Goal: Communication & Community: Answer question/provide support

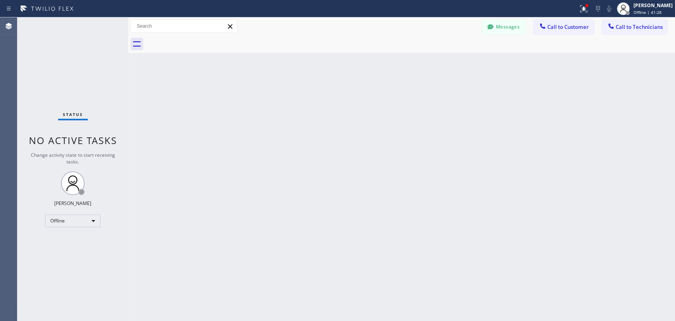
scroll to position [4242, 0]
click at [63, 222] on div "Offline" at bounding box center [72, 220] width 55 height 13
click at [71, 239] on li "Available" at bounding box center [72, 240] width 54 height 9
click at [626, 27] on span "Call to Technicians" at bounding box center [639, 26] width 47 height 7
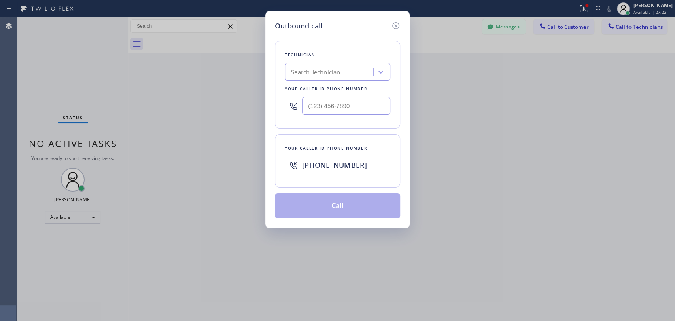
click at [349, 78] on div "Search Technician" at bounding box center [330, 72] width 86 height 14
type input "[PERSON_NAME]"
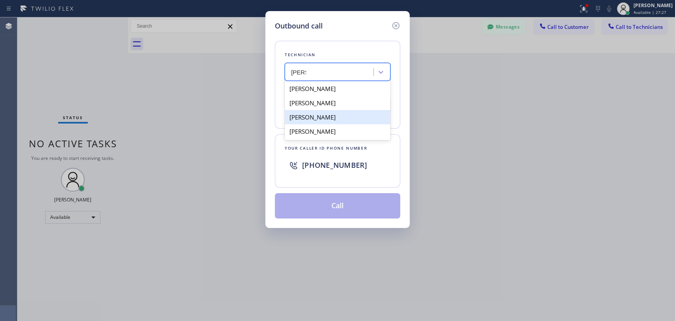
click at [342, 117] on div "[PERSON_NAME]" at bounding box center [338, 117] width 106 height 14
type input "[PHONE_NUMBER]"
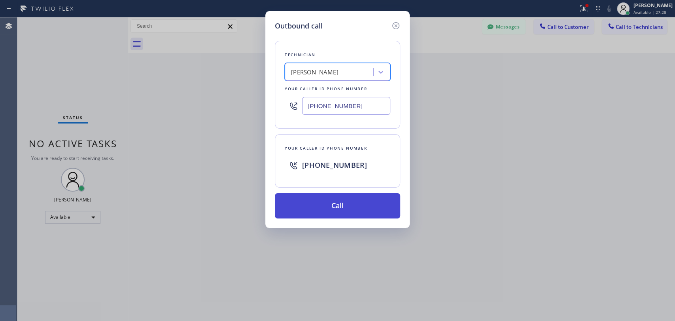
click at [349, 201] on button "Call" at bounding box center [337, 205] width 125 height 25
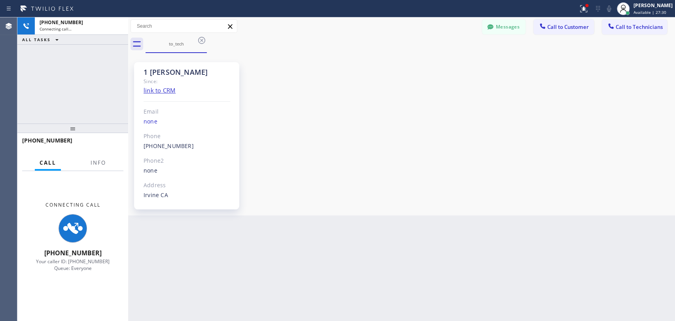
scroll to position [4242, 0]
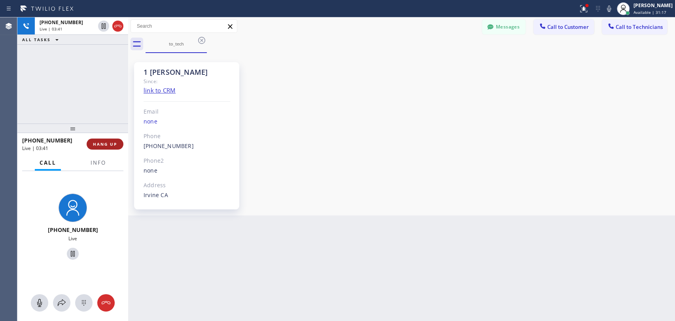
click at [105, 149] on button "HANG UP" at bounding box center [105, 143] width 37 height 11
click at [105, 147] on button "HANG UP" at bounding box center [105, 143] width 37 height 11
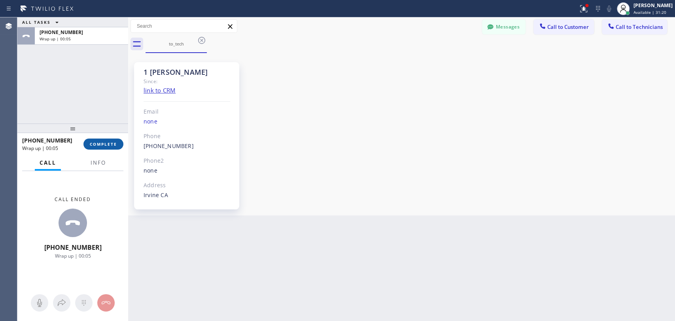
click at [104, 145] on span "COMPLETE" at bounding box center [103, 144] width 27 height 6
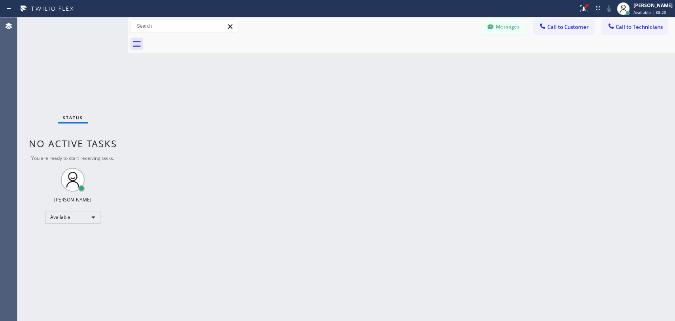
drag, startPoint x: 610, startPoint y: 105, endPoint x: 615, endPoint y: 43, distance: 62.3
click at [610, 104] on div "Back to Dashboard Change Sender ID Customers Technicians WO [PERSON_NAME] Devel…" at bounding box center [401, 168] width 547 height 303
click at [617, 19] on button "Call to Technicians" at bounding box center [634, 26] width 65 height 15
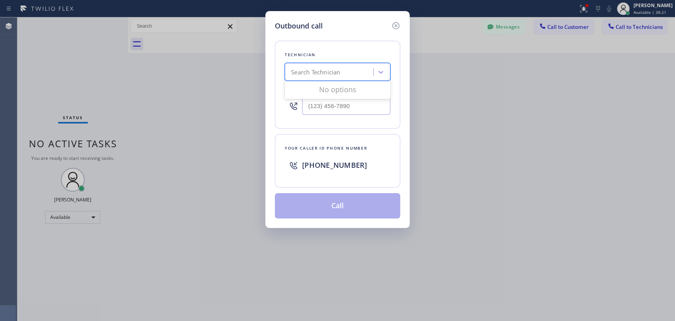
click at [321, 76] on div "Search Technician" at bounding box center [315, 72] width 49 height 9
type input "anth"
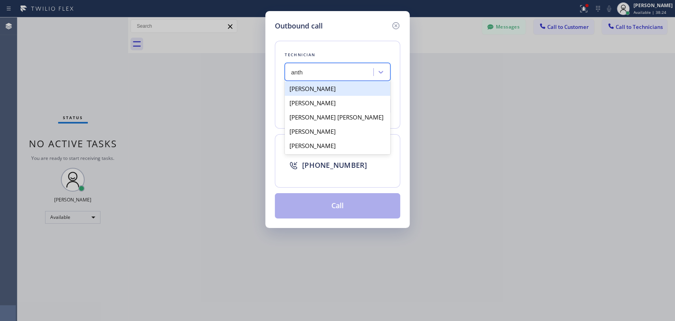
click at [342, 89] on div "[PERSON_NAME]" at bounding box center [338, 88] width 106 height 14
type input "[PHONE_NUMBER]"
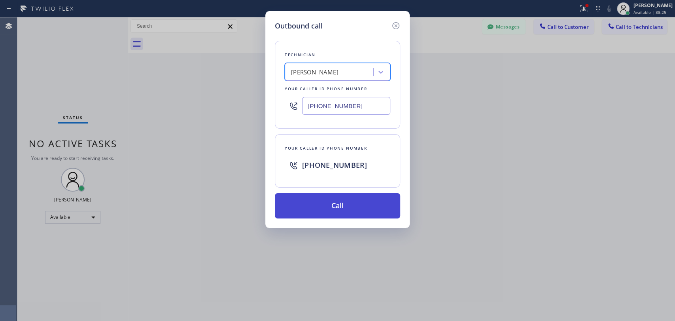
click at [339, 210] on button "Call" at bounding box center [337, 205] width 125 height 25
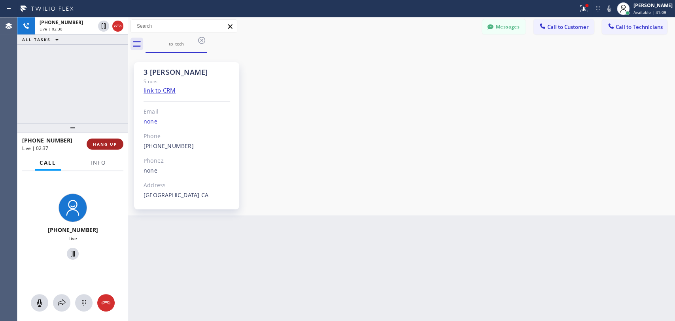
click at [118, 141] on button "HANG UP" at bounding box center [105, 143] width 37 height 11
click at [117, 142] on button "HANG UP" at bounding box center [105, 143] width 37 height 11
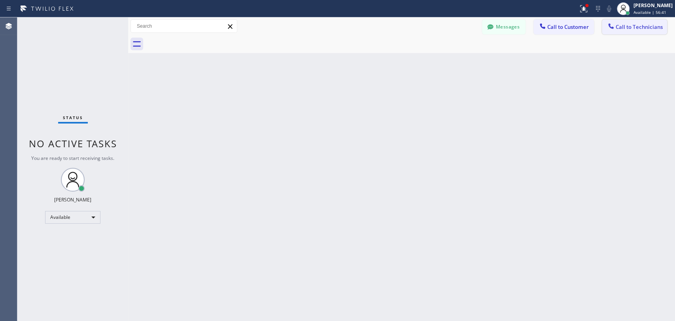
click at [629, 31] on button "Call to Technicians" at bounding box center [634, 26] width 65 height 15
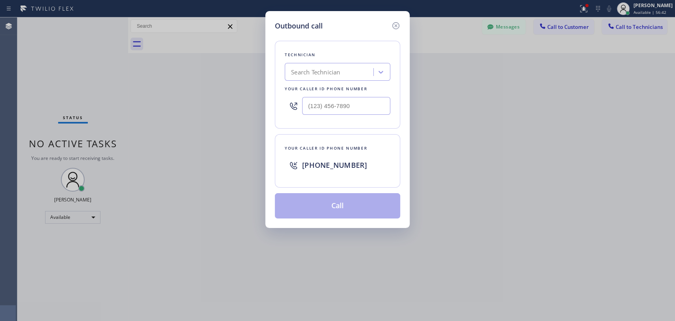
click at [323, 66] on div "Search Technician" at bounding box center [330, 72] width 86 height 14
type input "[PERSON_NAME]"
click at [316, 89] on div "[PERSON_NAME]" at bounding box center [338, 88] width 106 height 14
type input "[PHONE_NUMBER]"
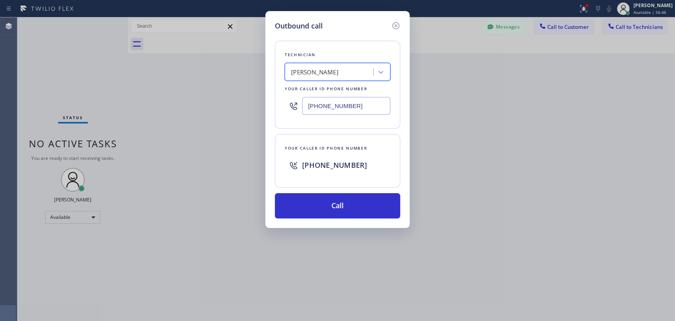
click at [333, 111] on input "[PHONE_NUMBER]" at bounding box center [346, 106] width 88 height 18
click at [395, 27] on icon at bounding box center [395, 25] width 9 height 9
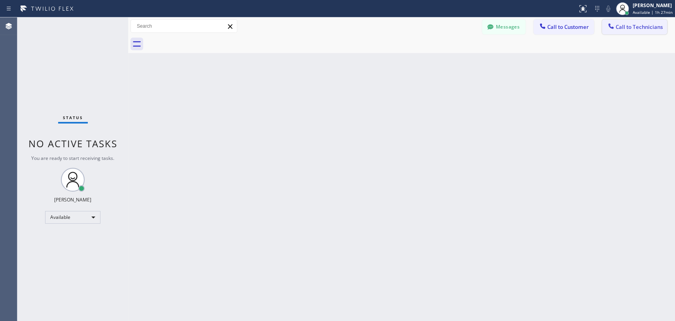
click at [617, 30] on span "Call to Technicians" at bounding box center [639, 26] width 47 height 7
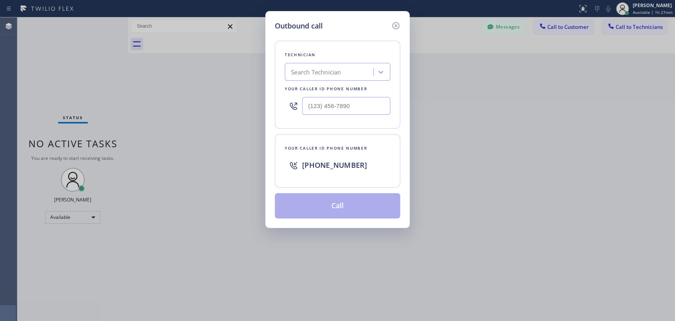
click at [304, 82] on div "Technician Search Technician Your caller id phone number" at bounding box center [337, 85] width 125 height 88
click at [302, 72] on div "Search Technician" at bounding box center [316, 72] width 50 height 9
type input "sevak"
click at [304, 89] on div "Sevak Shirvanian" at bounding box center [338, 88] width 106 height 14
type input "(818) 625-1094"
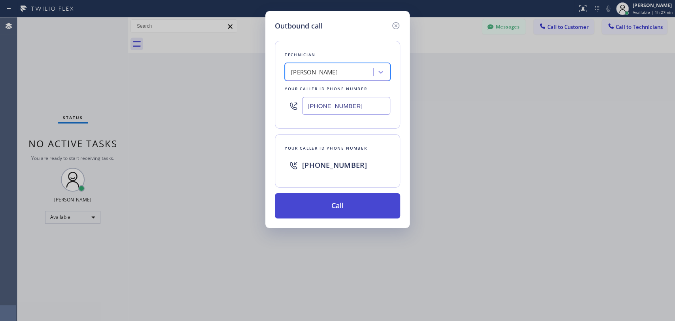
click at [355, 203] on button "Call" at bounding box center [337, 205] width 125 height 25
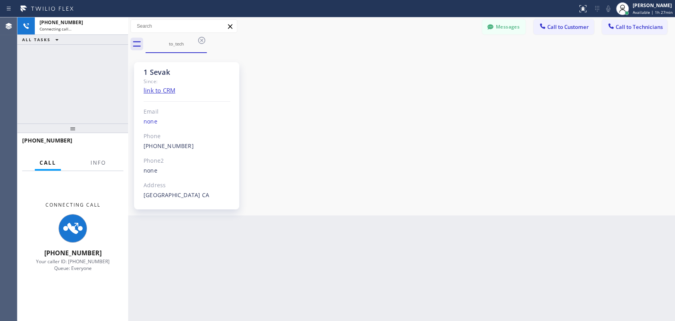
scroll to position [372, 0]
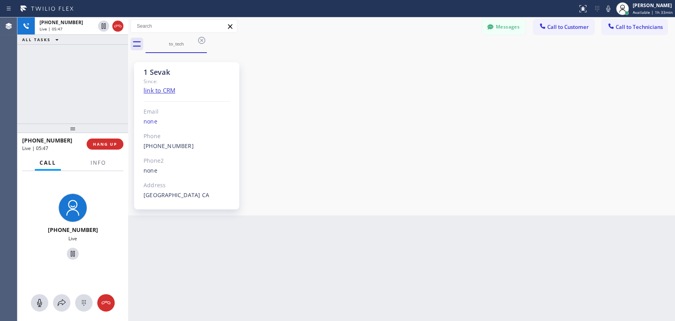
click at [84, 80] on div "+18186251094 Live | 05:47 ALL TASKS ALL TASKS ACTIVE TASKS TASKS IN WRAP UP" at bounding box center [72, 70] width 111 height 106
click at [111, 145] on span "HANG UP" at bounding box center [105, 144] width 24 height 6
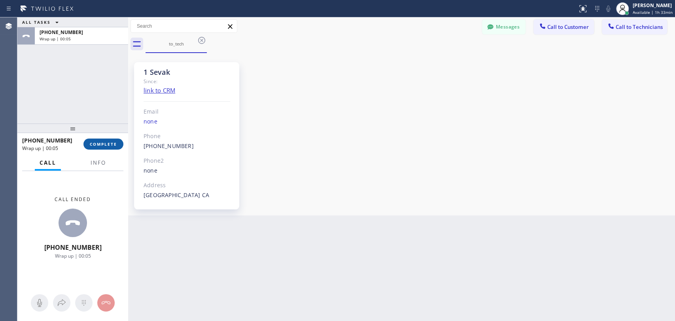
click at [111, 144] on span "COMPLETE" at bounding box center [103, 144] width 27 height 6
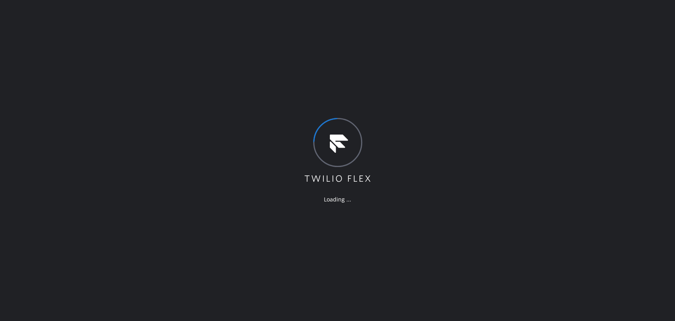
click at [570, 187] on div "Loading ..." at bounding box center [337, 160] width 675 height 321
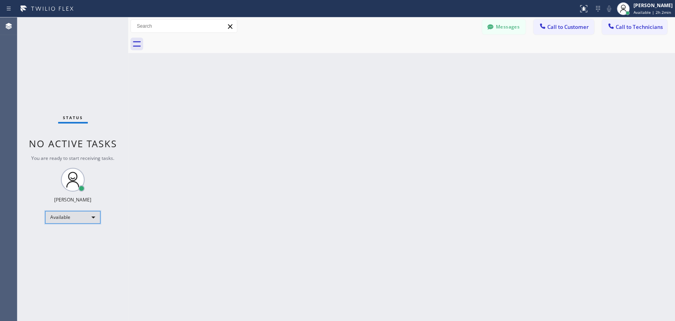
click at [75, 215] on div "Available" at bounding box center [72, 217] width 55 height 13
click at [68, 229] on li "Offline" at bounding box center [72, 227] width 54 height 9
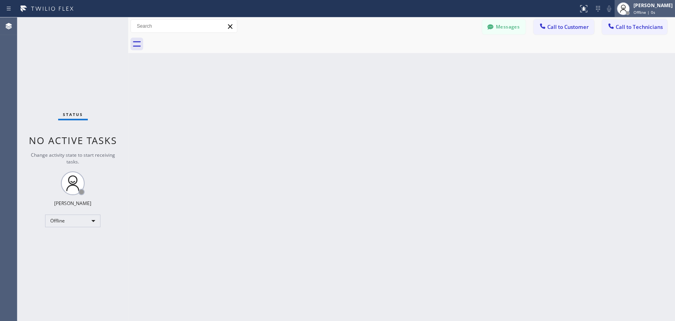
click at [639, 7] on div "[PERSON_NAME]" at bounding box center [652, 5] width 39 height 7
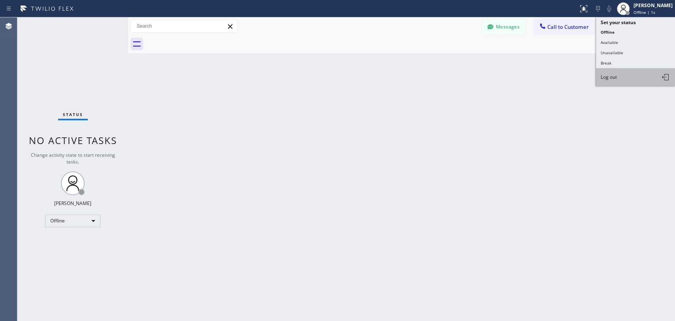
click at [622, 79] on button "Log out" at bounding box center [635, 76] width 79 height 17
